Goal: Check status: Check status

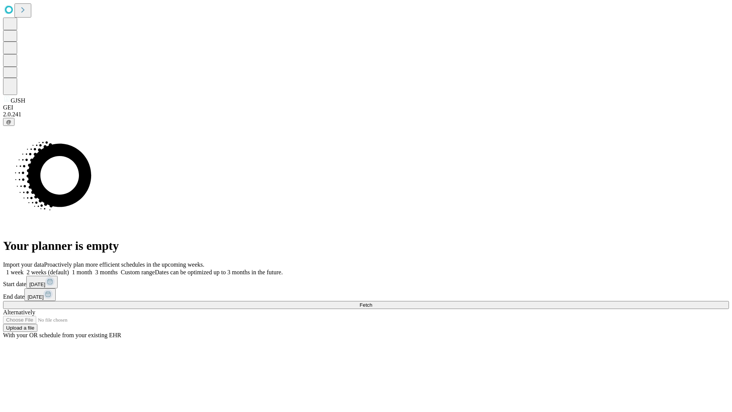
click at [372, 302] on span "Fetch" at bounding box center [365, 305] width 13 height 6
